Goal: Navigation & Orientation: Find specific page/section

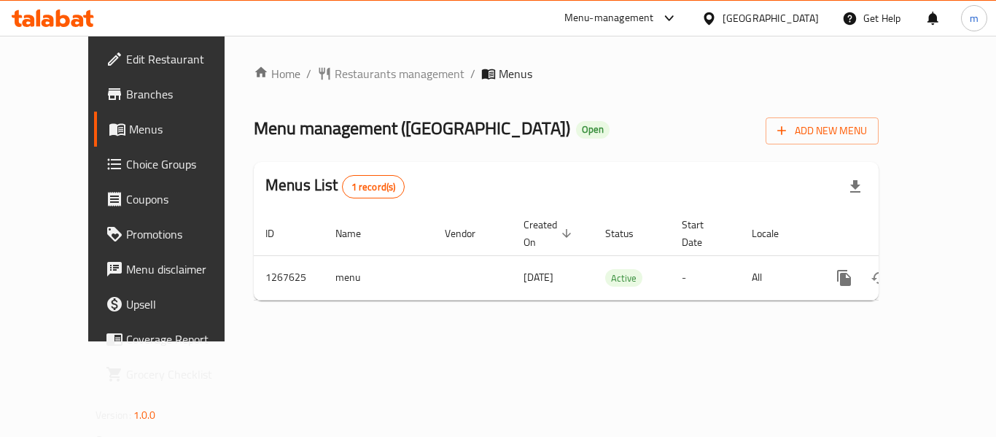
click at [790, 12] on div "United Arab Emirates" at bounding box center [771, 18] width 96 height 16
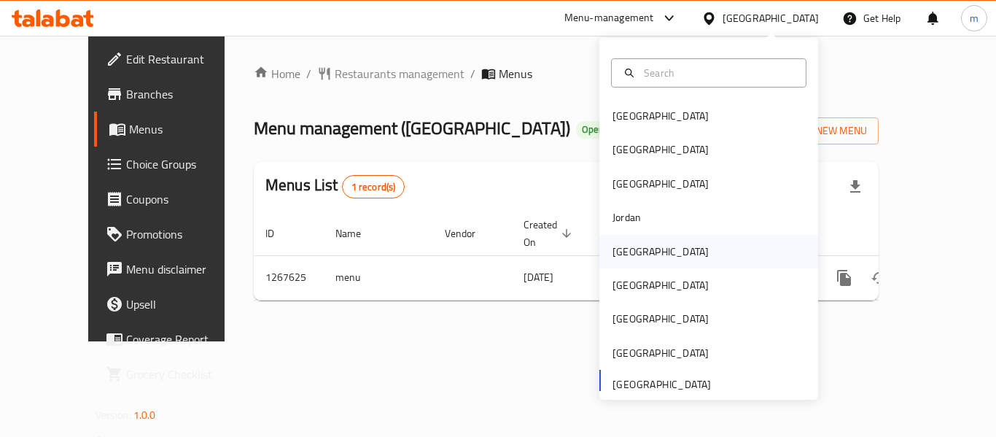
click at [614, 255] on div "[GEOGRAPHIC_DATA]" at bounding box center [661, 252] width 96 height 16
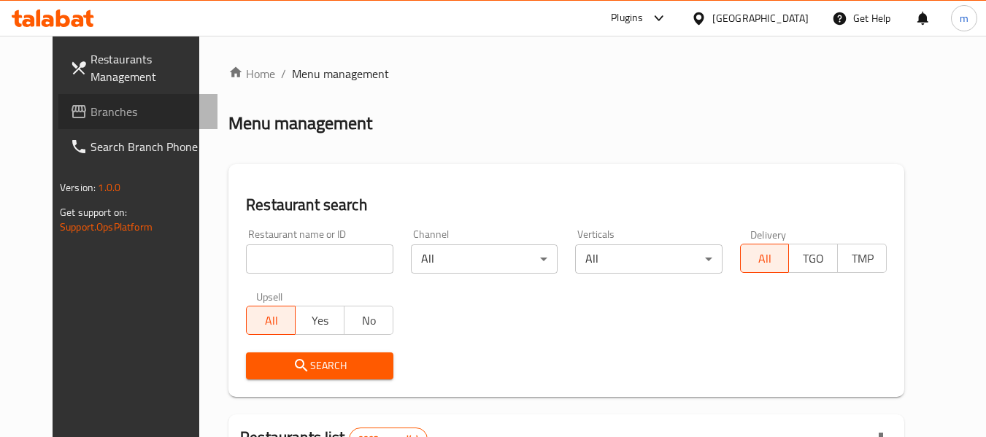
click at [109, 116] on span "Branches" at bounding box center [147, 112] width 115 height 18
